Goal: Find specific page/section

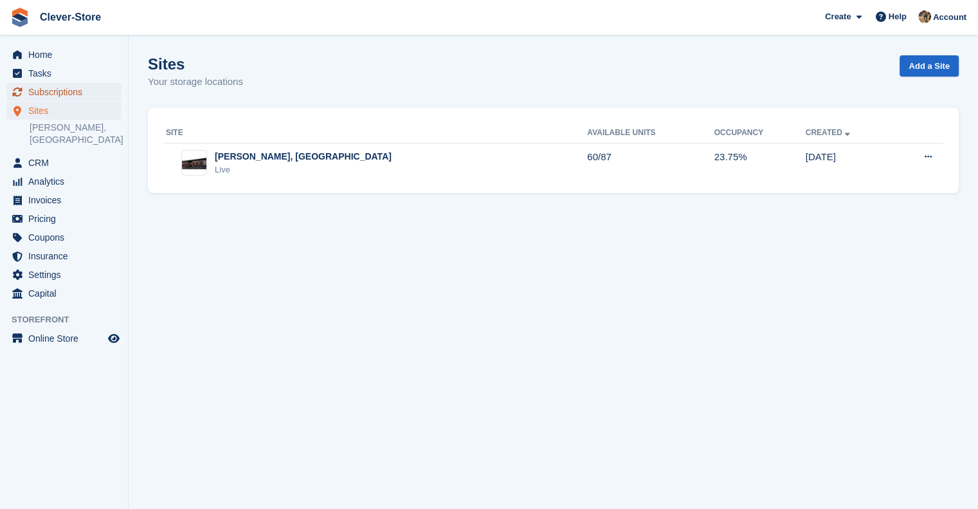
click at [57, 98] on span "Subscriptions" at bounding box center [66, 92] width 77 height 18
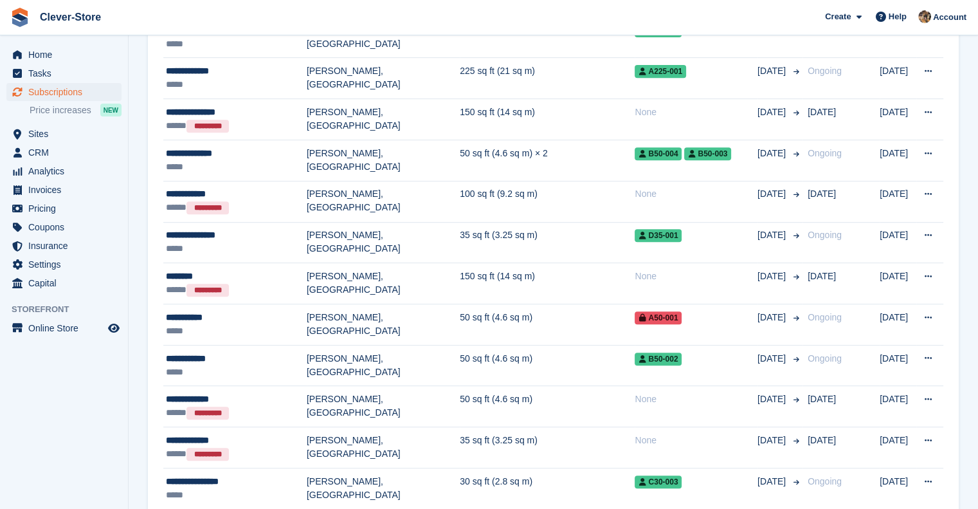
scroll to position [531, 0]
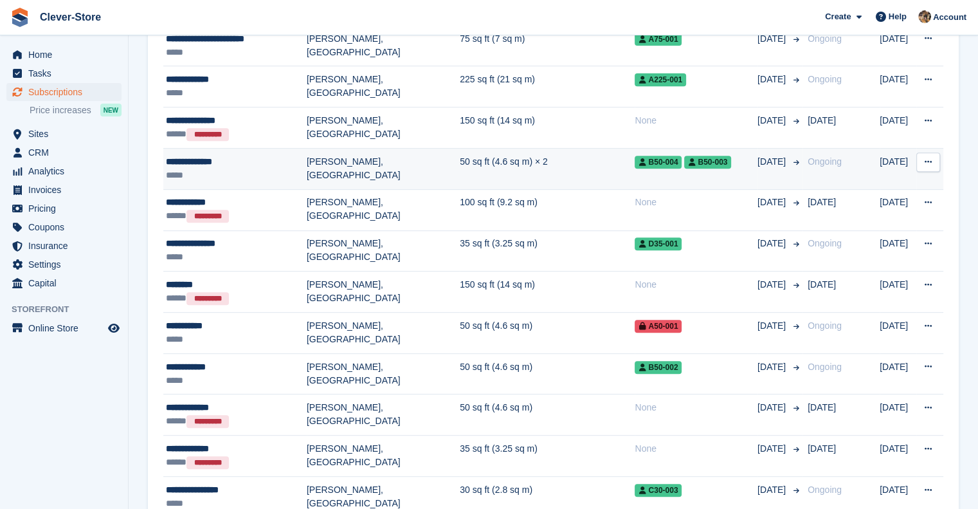
click at [210, 155] on div "**********" at bounding box center [236, 162] width 141 height 14
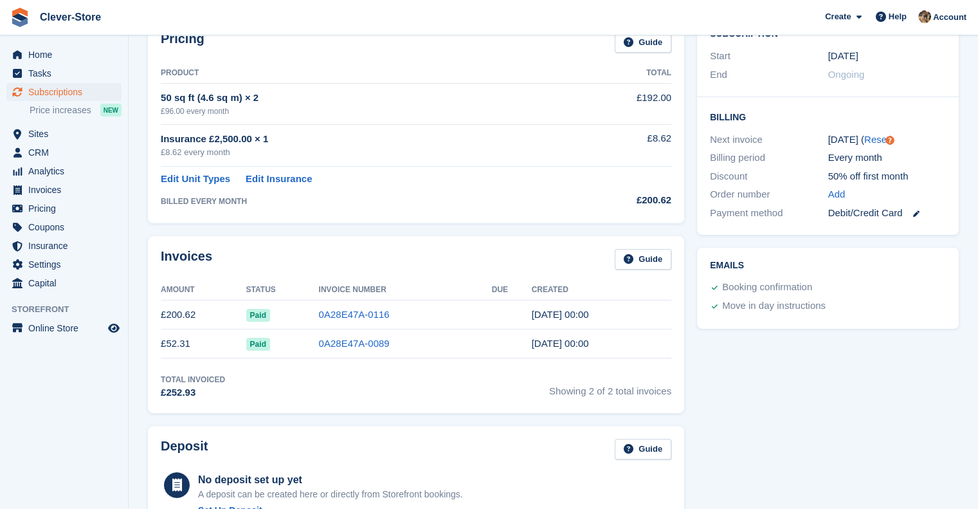
scroll to position [265, 0]
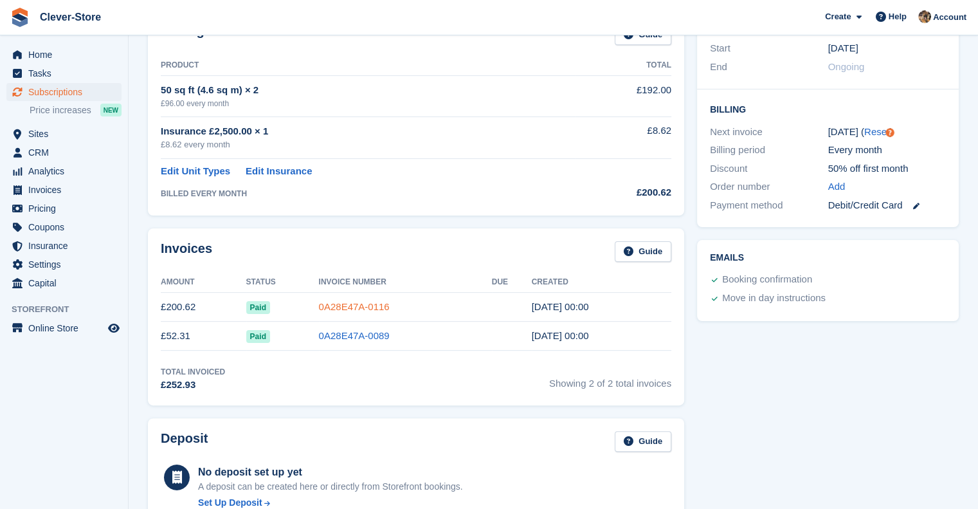
click at [365, 303] on link "0A28E47A-0116" at bounding box center [354, 306] width 71 height 11
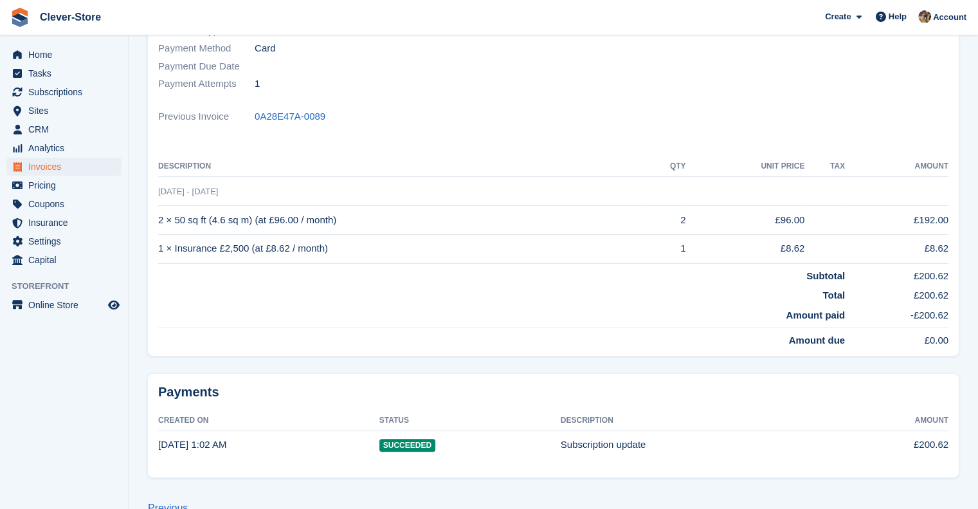
scroll to position [250, 0]
